Goal: Navigation & Orientation: Find specific page/section

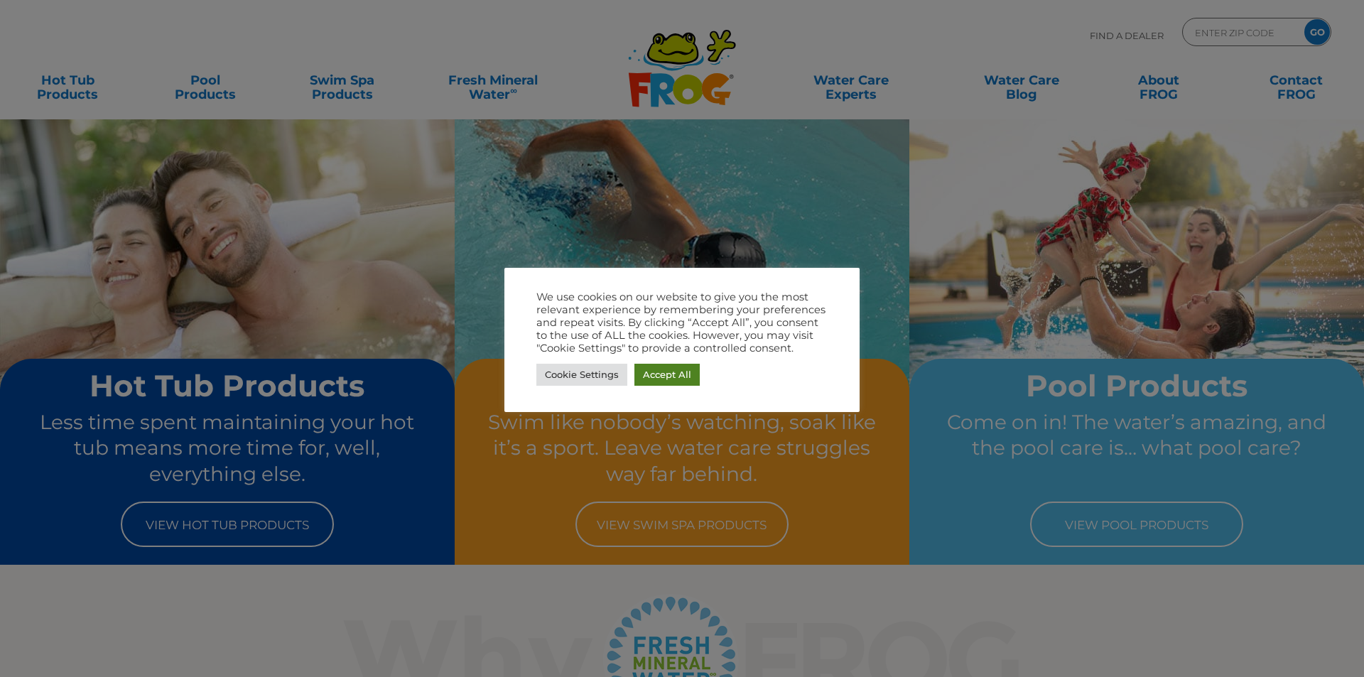
click at [666, 378] on link "Accept All" at bounding box center [666, 375] width 65 height 22
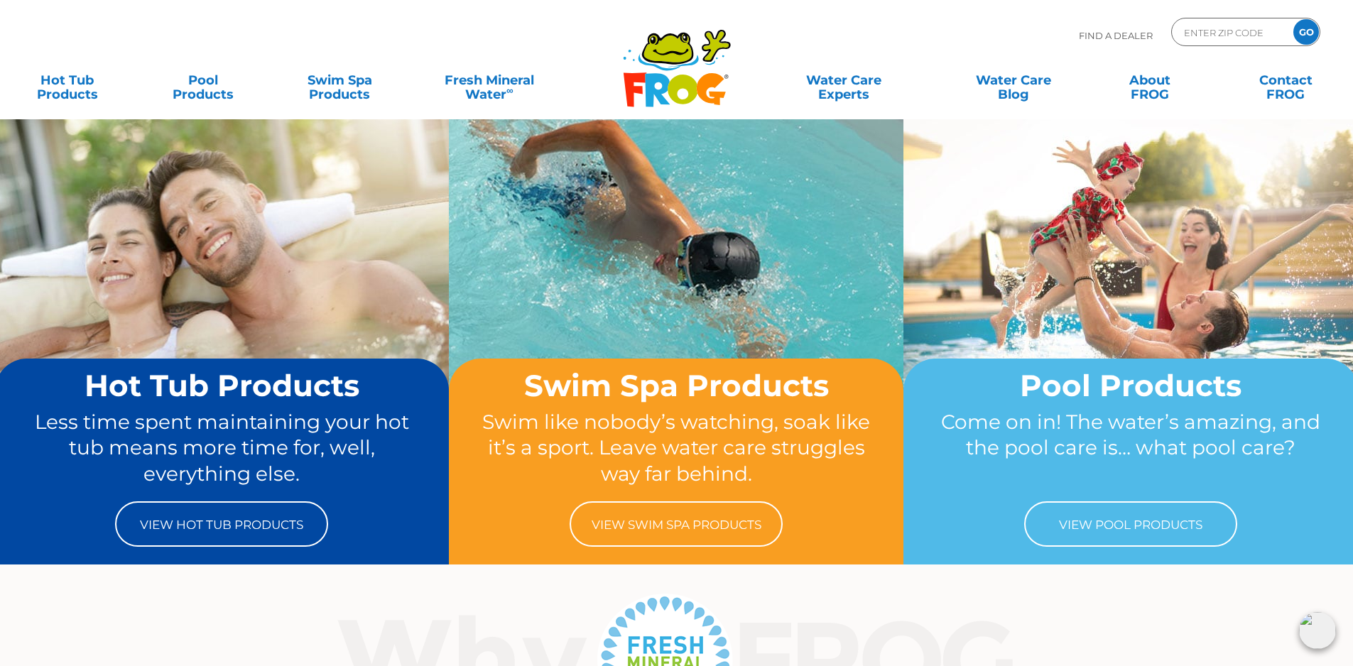
click at [354, 103] on div "MENU MENU Hot Tub Products All Hot Tub Products All Hot Tub Products FROG @ease…" at bounding box center [676, 87] width 1325 height 43
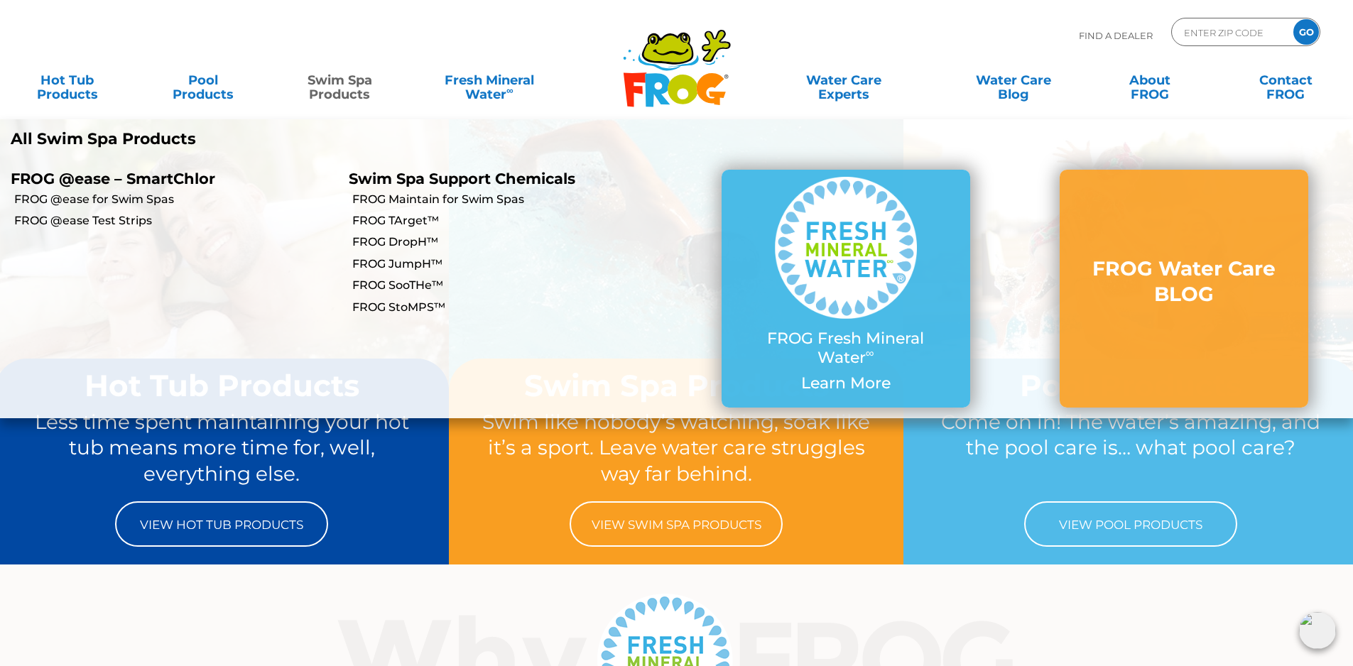
click at [360, 89] on link "Swim Spa Products" at bounding box center [340, 80] width 106 height 28
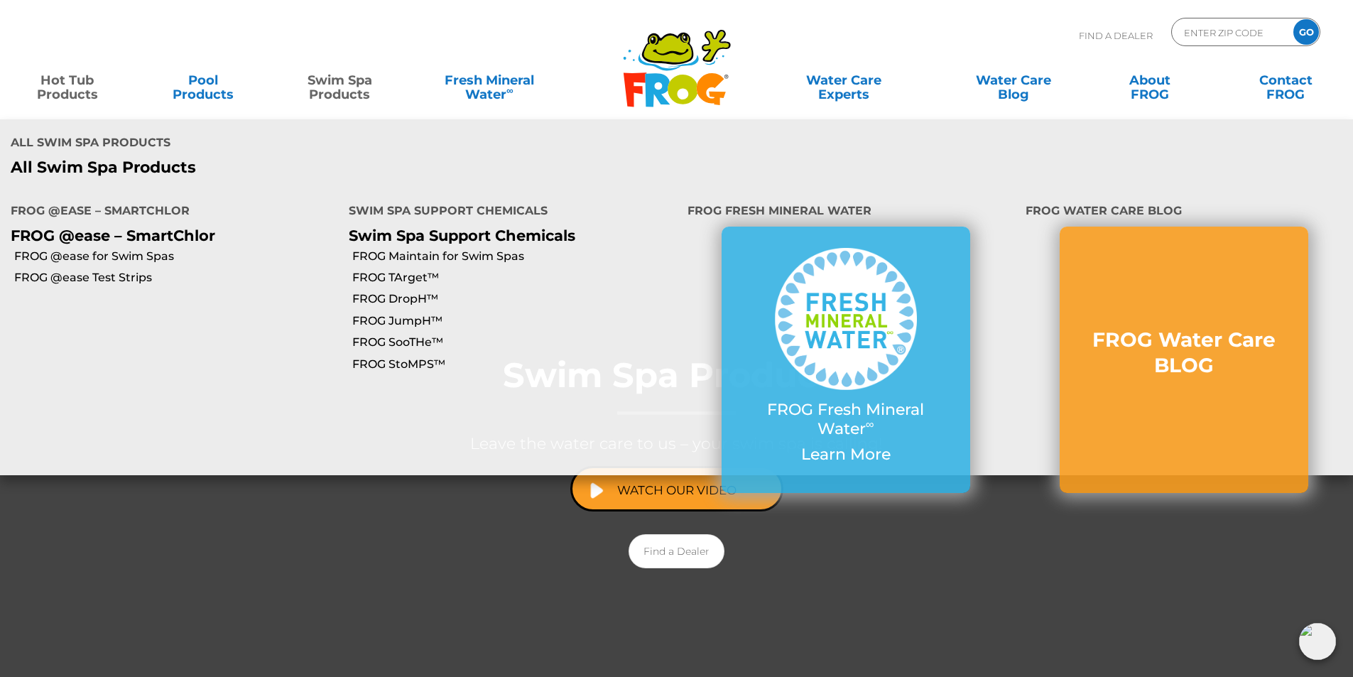
click at [84, 87] on link "Hot Tub Products" at bounding box center [67, 80] width 106 height 28
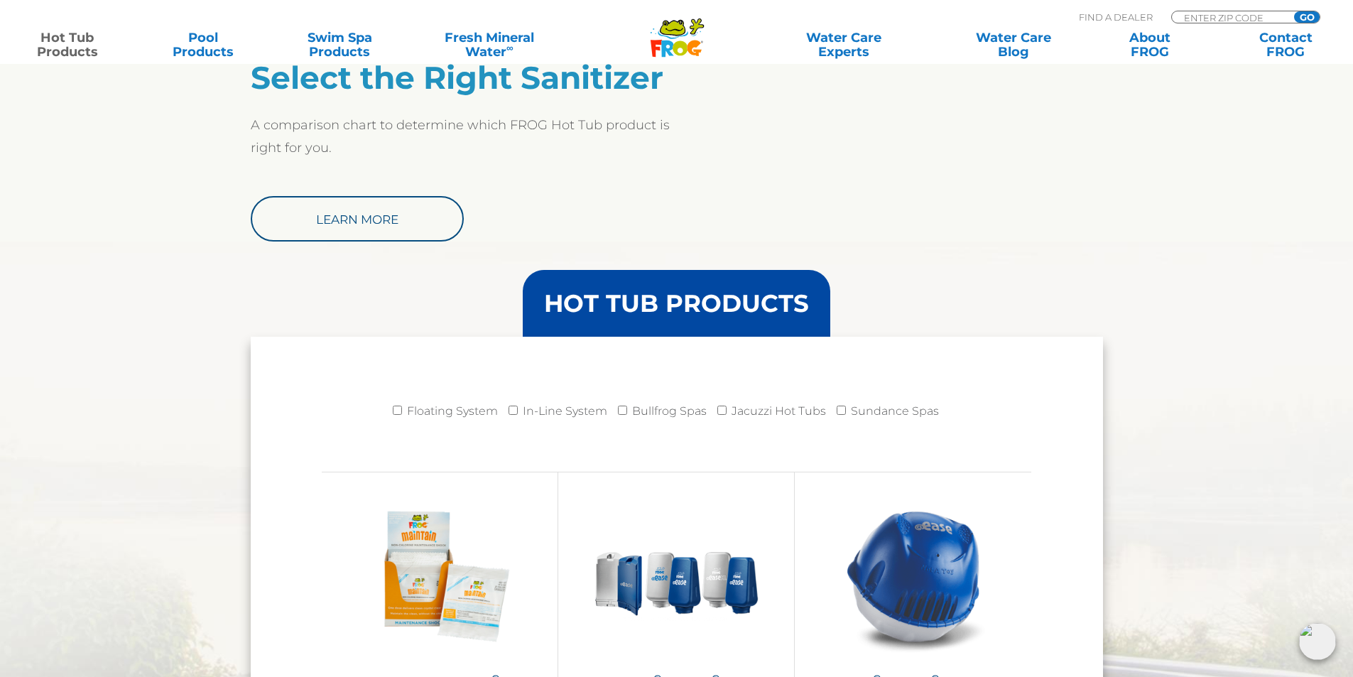
scroll to position [1065, 0]
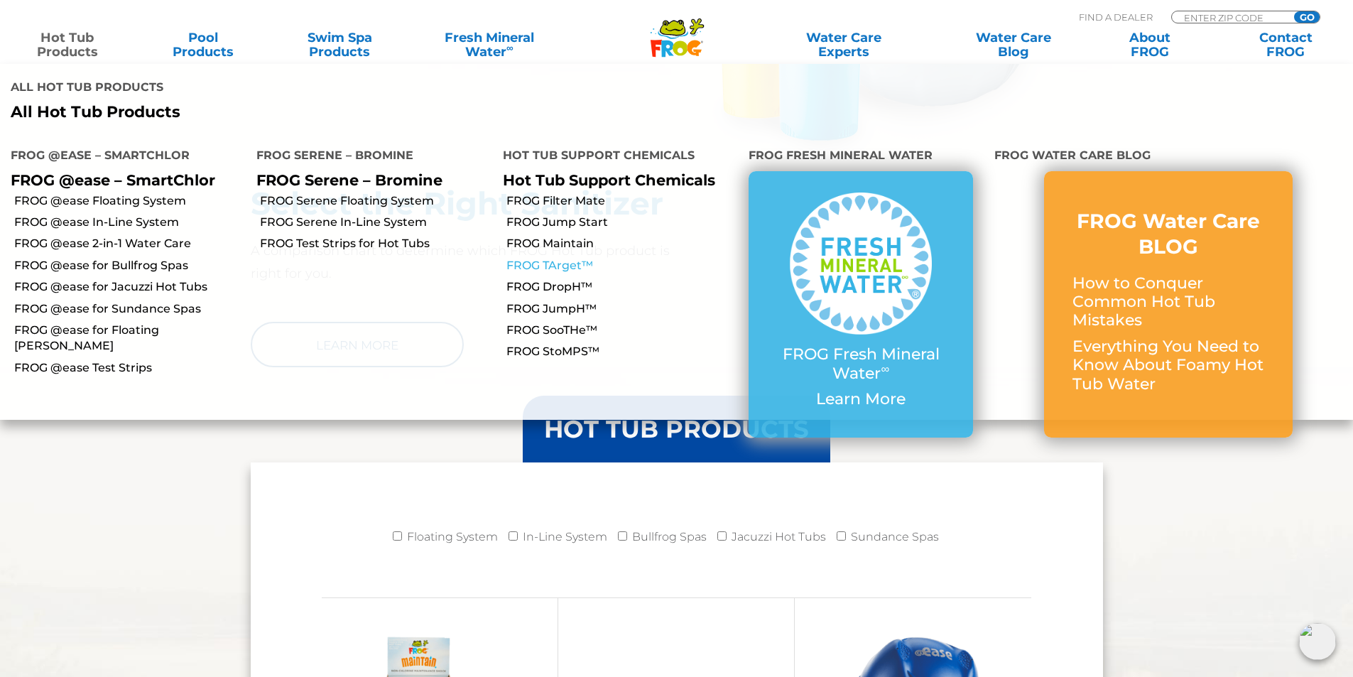
click at [577, 258] on link "FROG TArget™" at bounding box center [622, 266] width 232 height 16
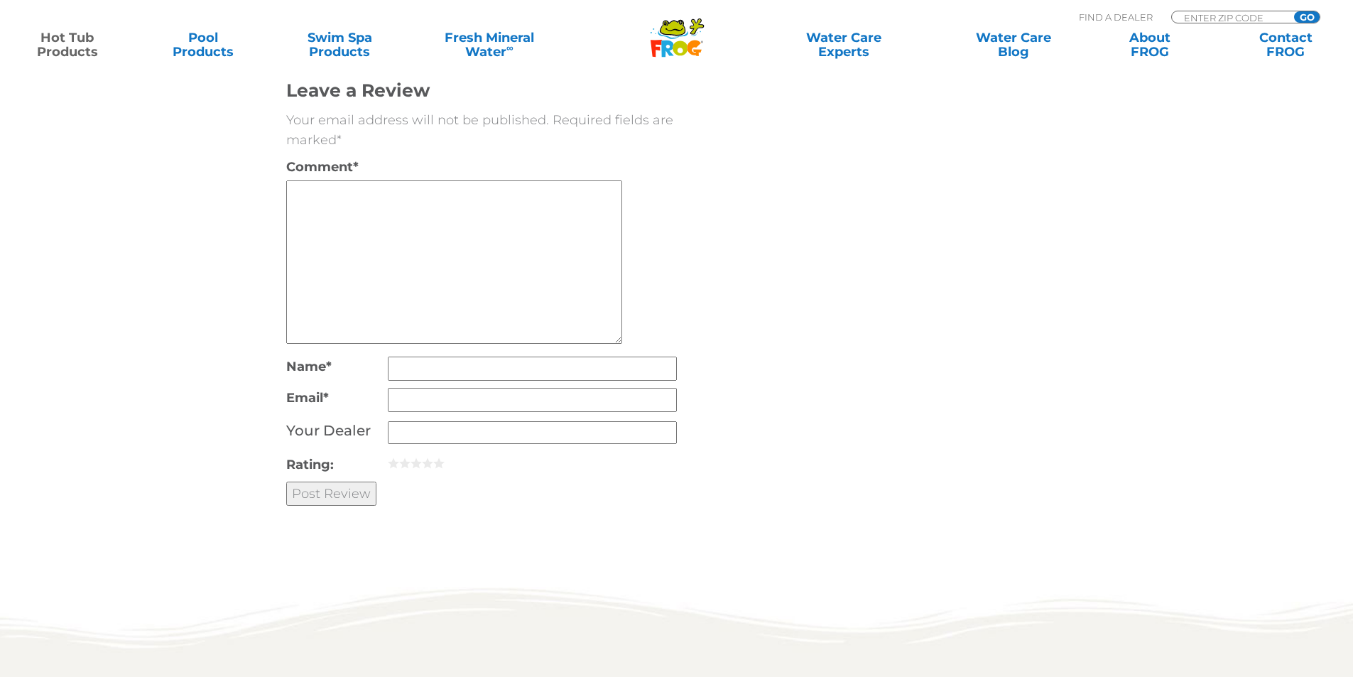
scroll to position [4747, 0]
